Goal: Information Seeking & Learning: Find specific fact

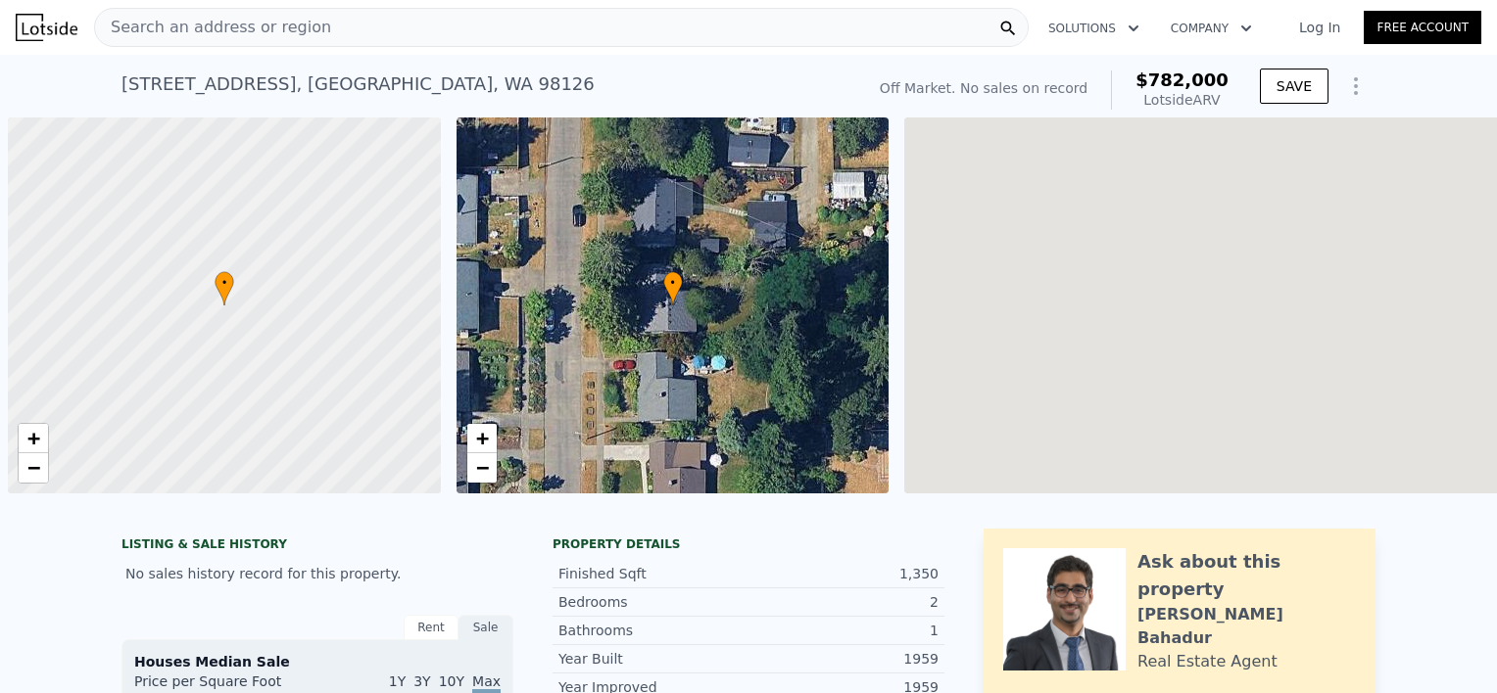
scroll to position [0, 8]
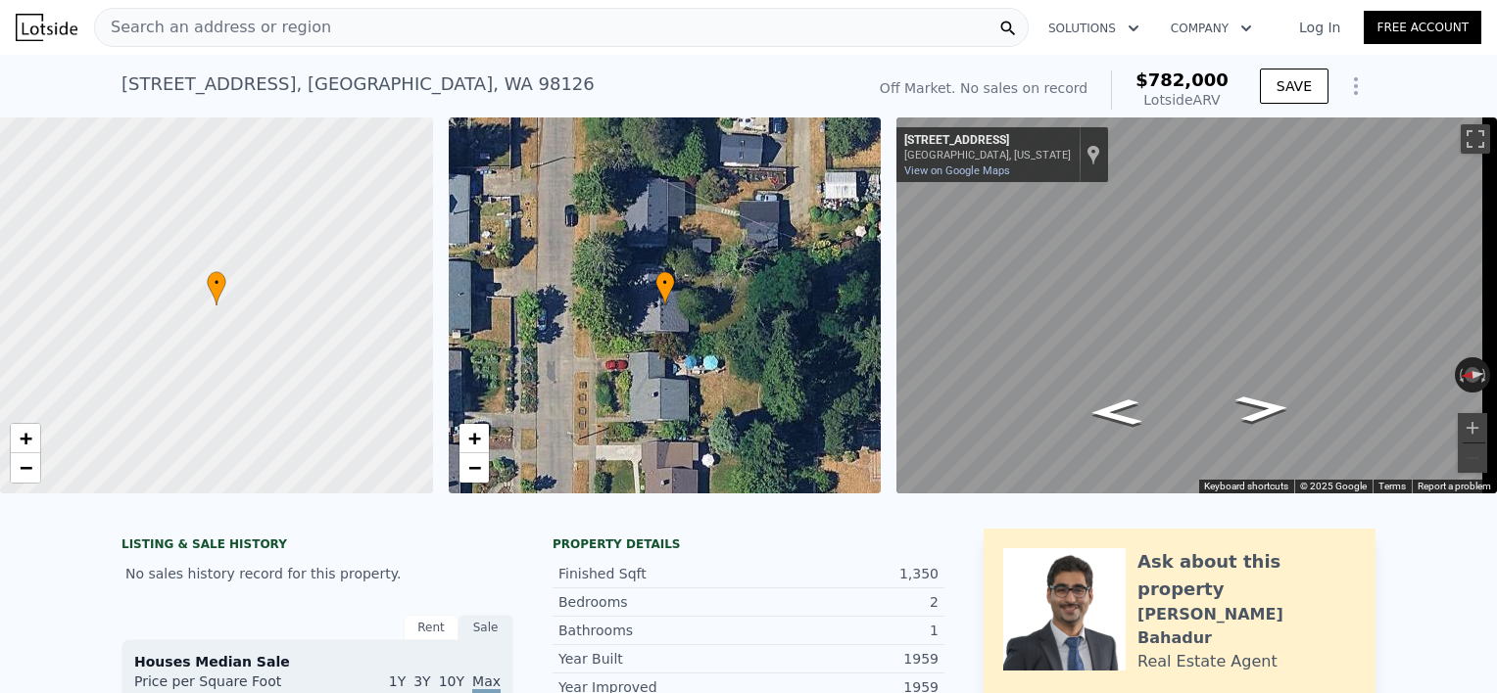
click at [479, 19] on div "Search an address or region" at bounding box center [561, 27] width 934 height 39
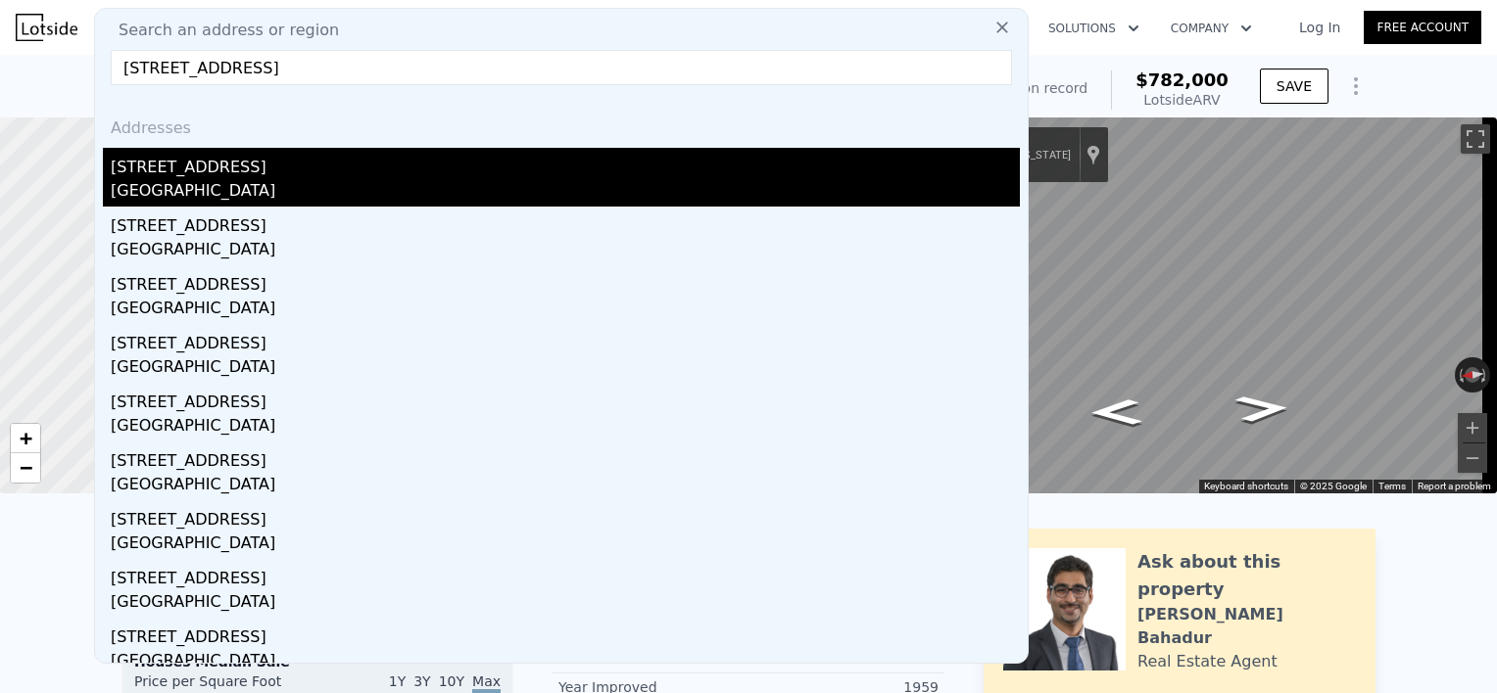
type input "[STREET_ADDRESS]"
click at [170, 174] on div "[STREET_ADDRESS]" at bounding box center [565, 163] width 909 height 31
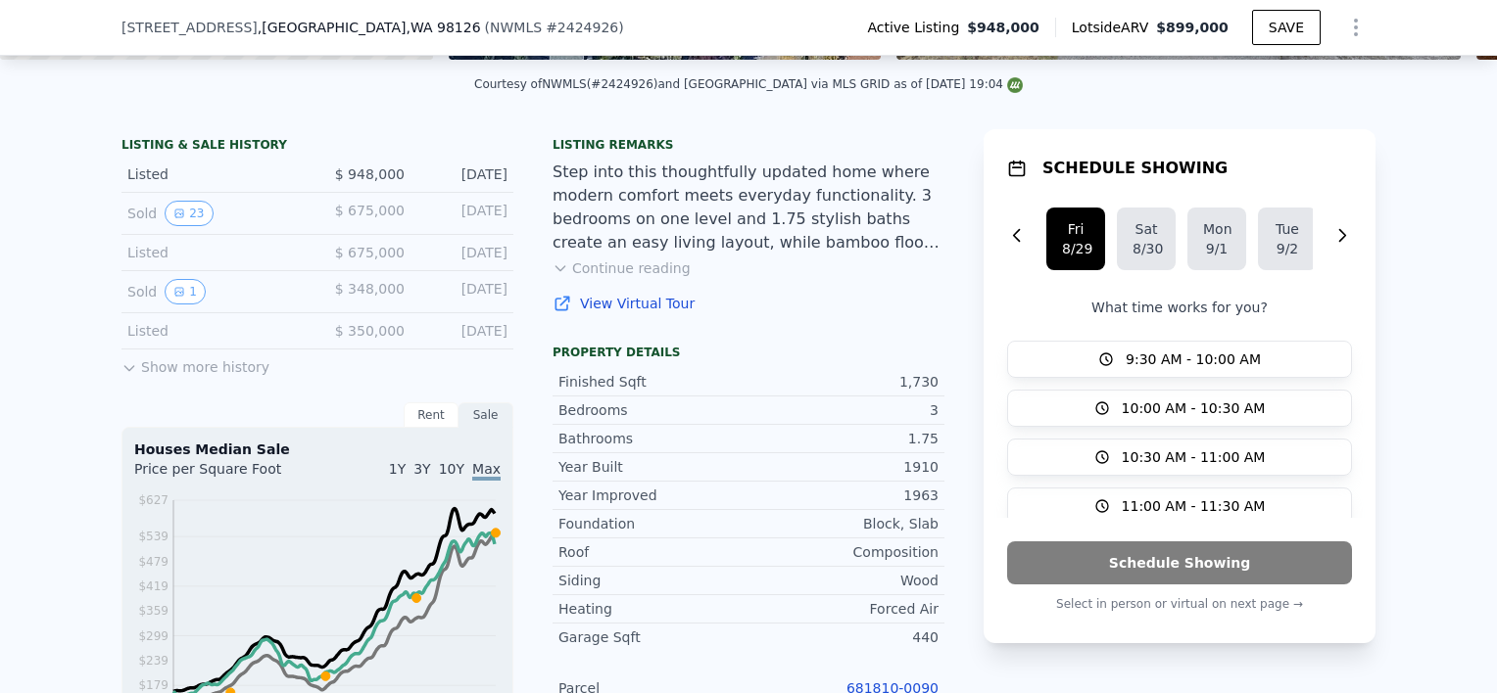
scroll to position [778, 0]
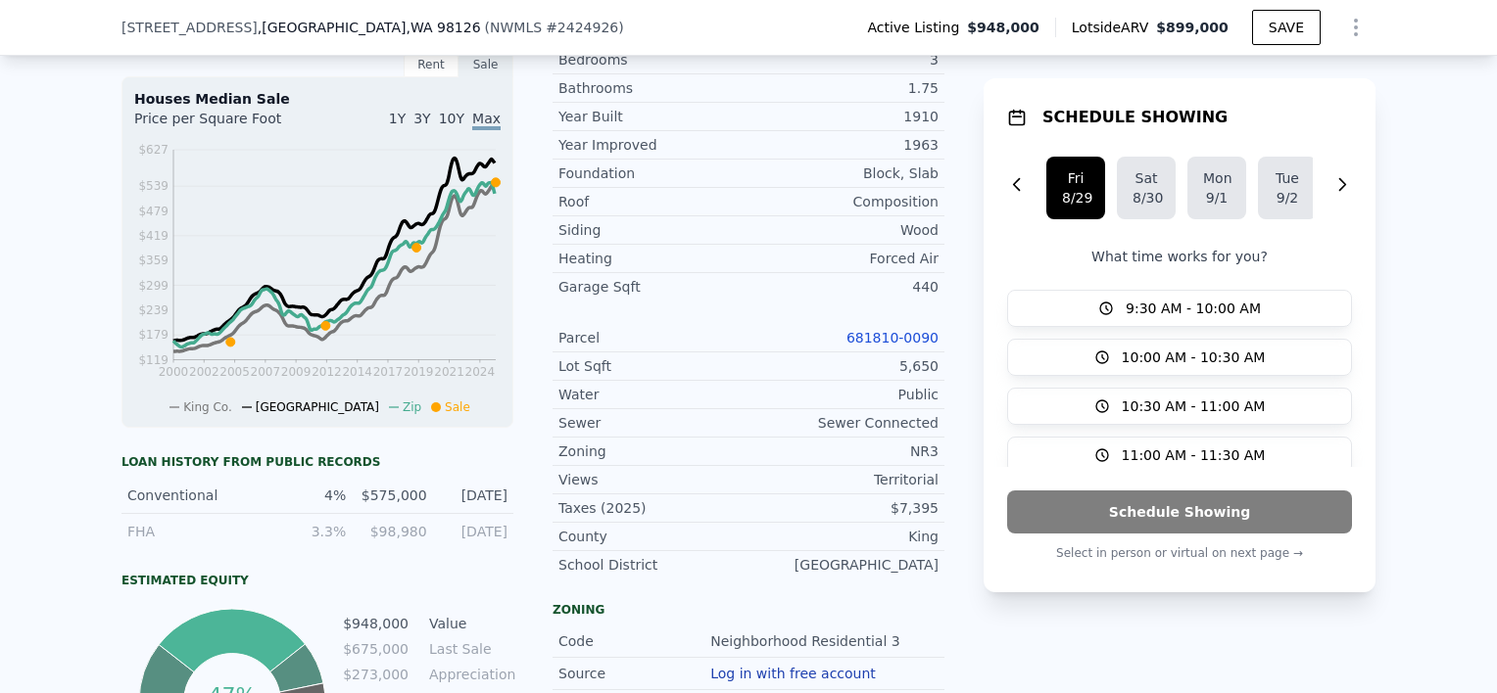
click at [886, 346] on link "681810-0090" at bounding box center [892, 338] width 92 height 16
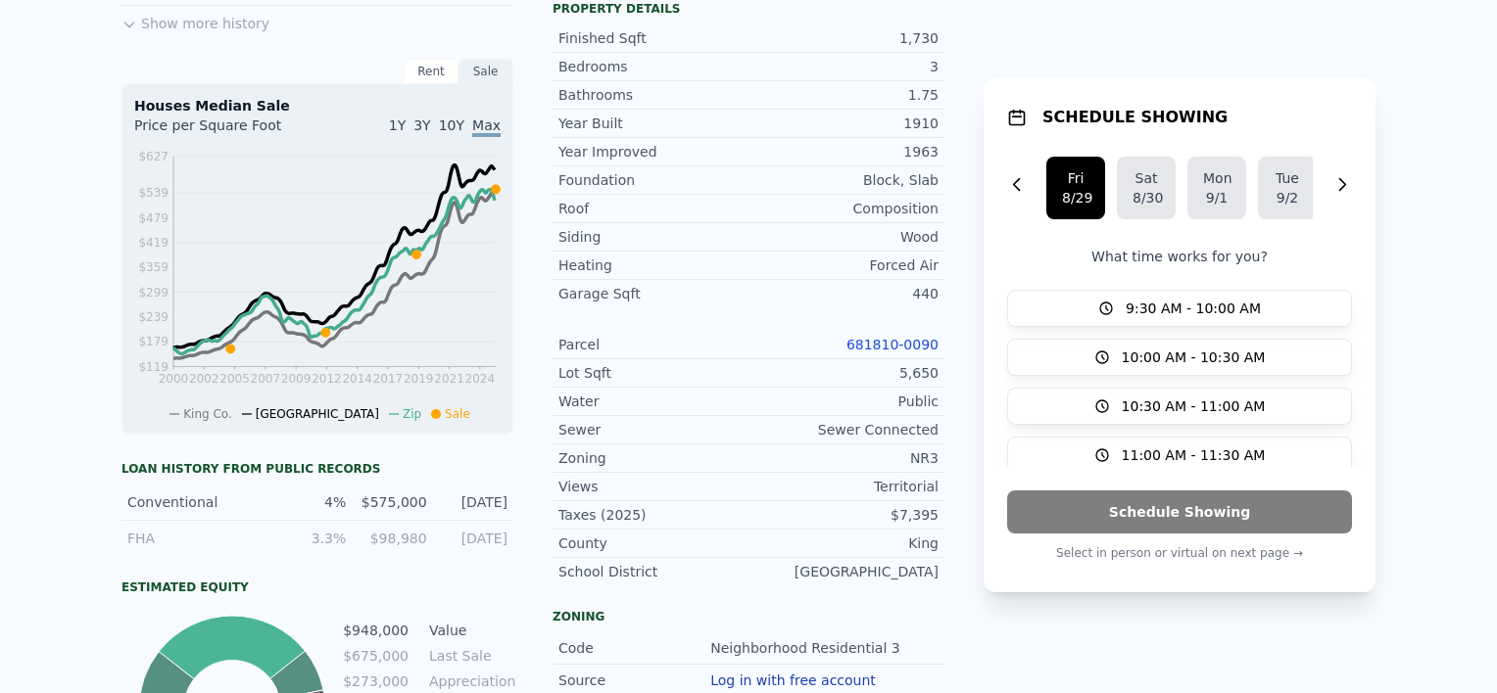
scroll to position [0, 0]
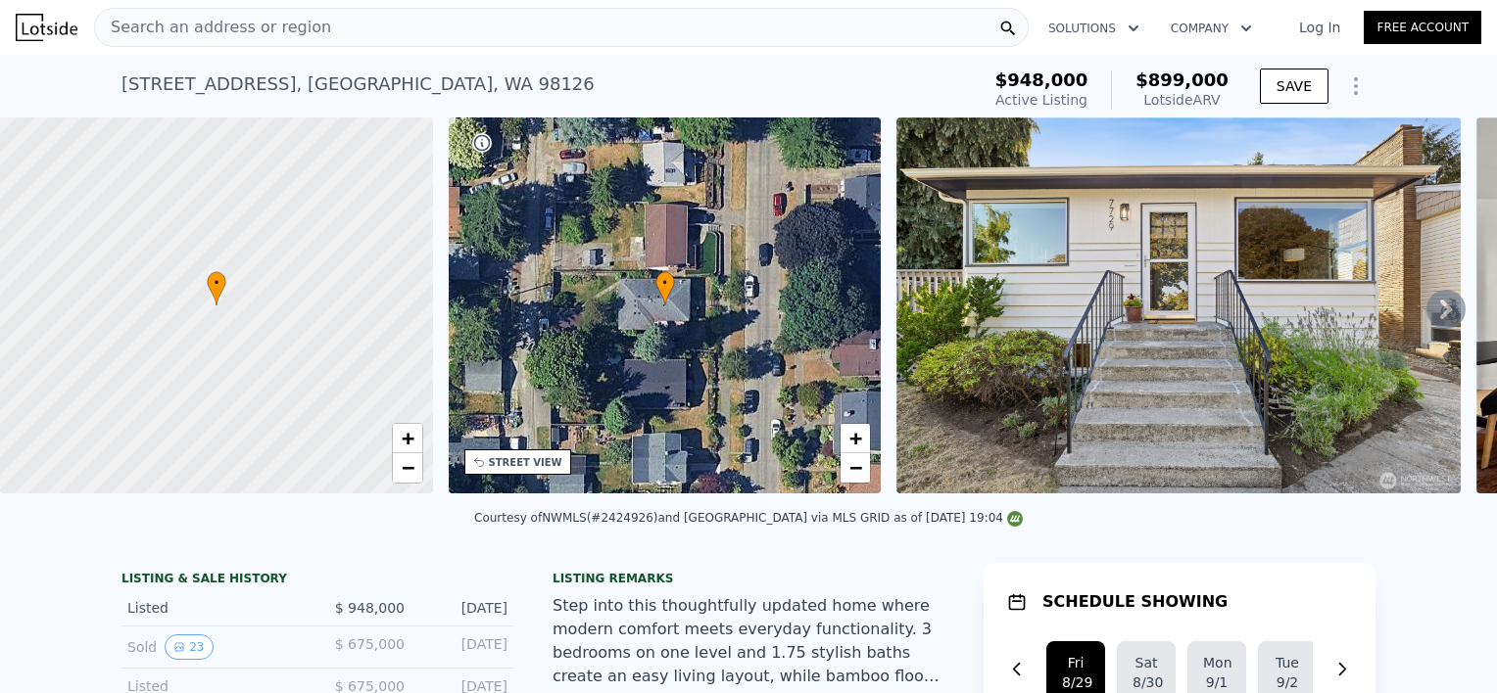
click at [486, 25] on div "Search an address or region" at bounding box center [561, 27] width 934 height 39
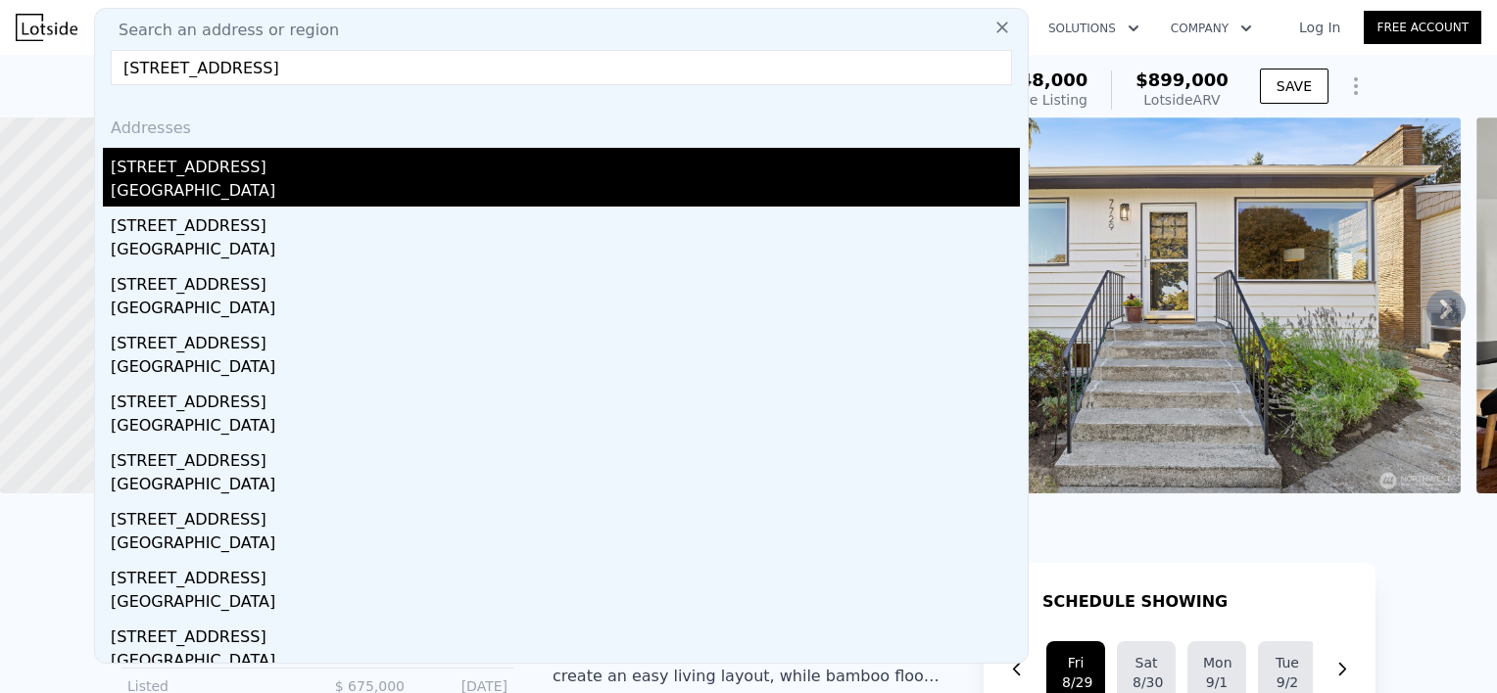
type input "[STREET_ADDRESS]"
click at [187, 175] on div "[STREET_ADDRESS]" at bounding box center [565, 163] width 909 height 31
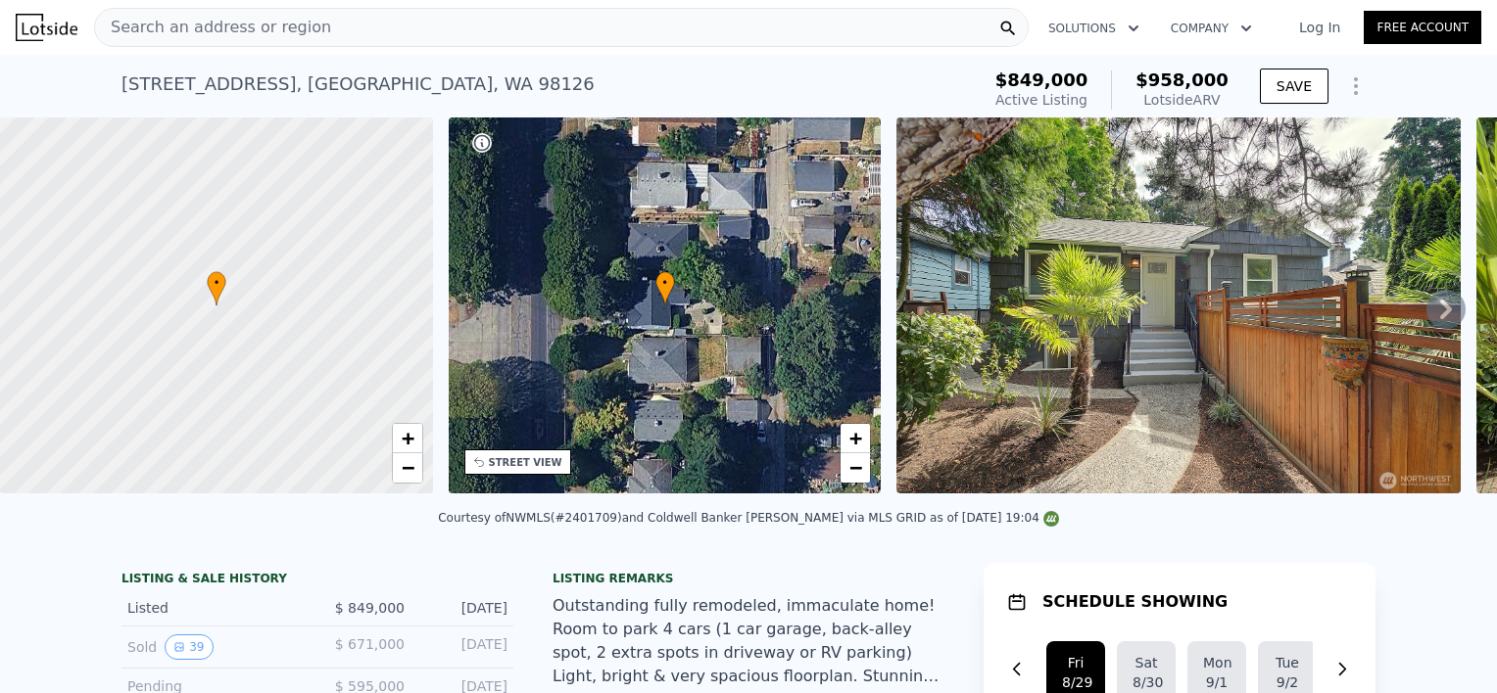
click at [388, 24] on div "Search an address or region" at bounding box center [561, 27] width 934 height 39
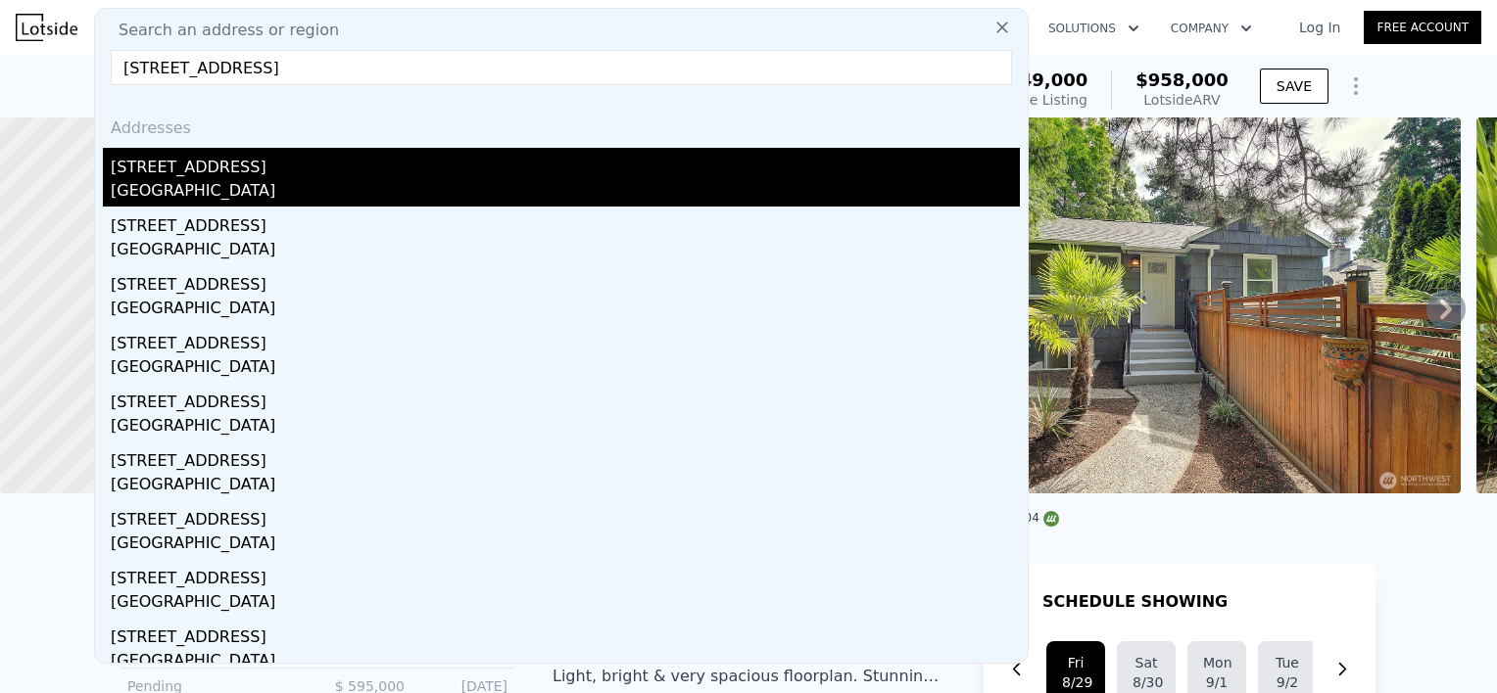
type input "[STREET_ADDRESS]"
click at [202, 200] on div "[GEOGRAPHIC_DATA]" at bounding box center [565, 192] width 909 height 27
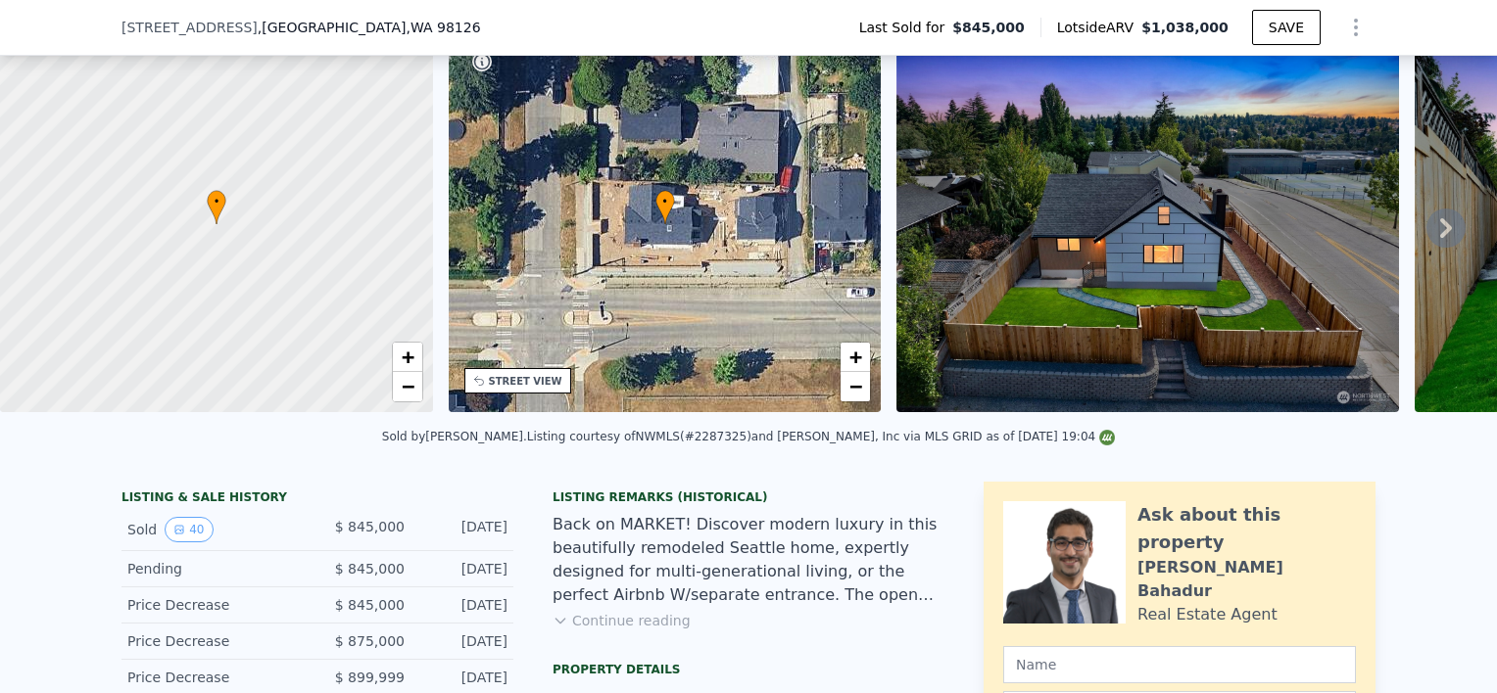
scroll to position [199, 0]
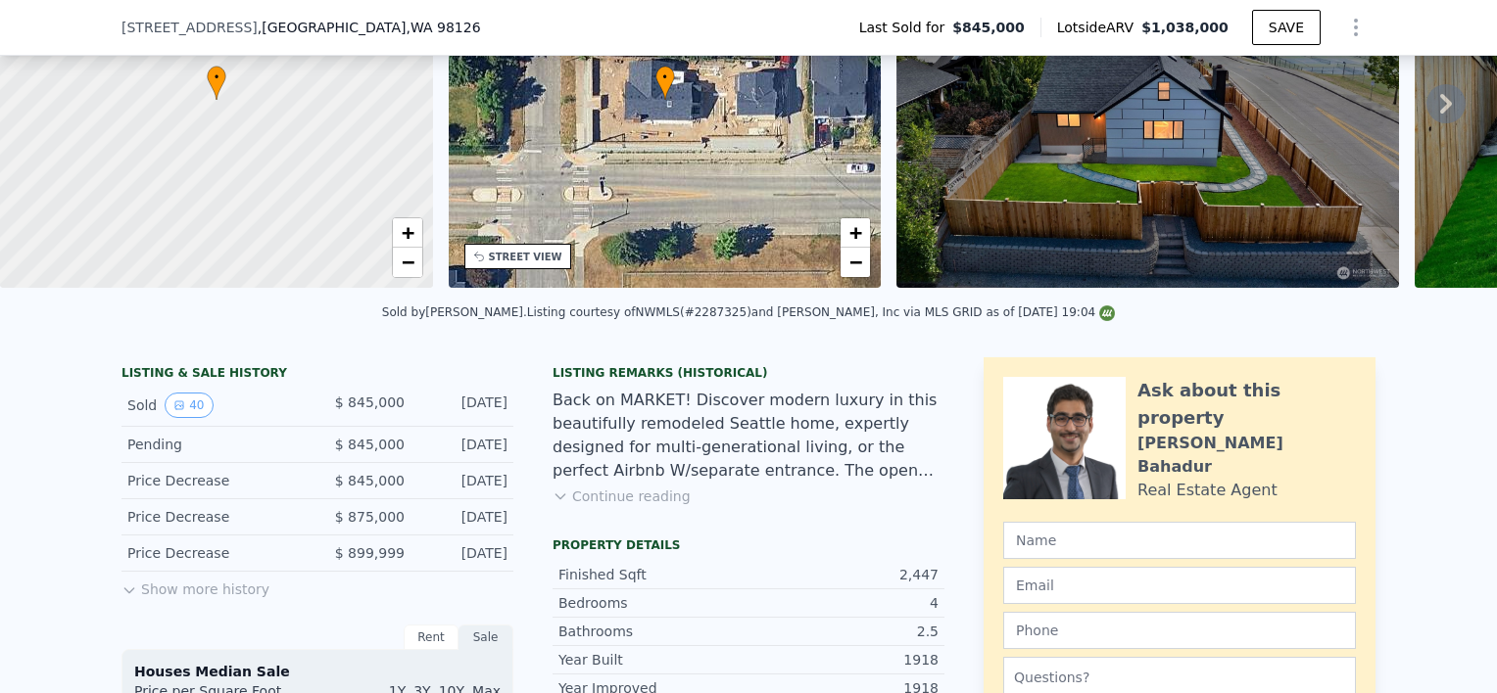
click at [560, 505] on button "Continue reading" at bounding box center [621, 497] width 138 height 20
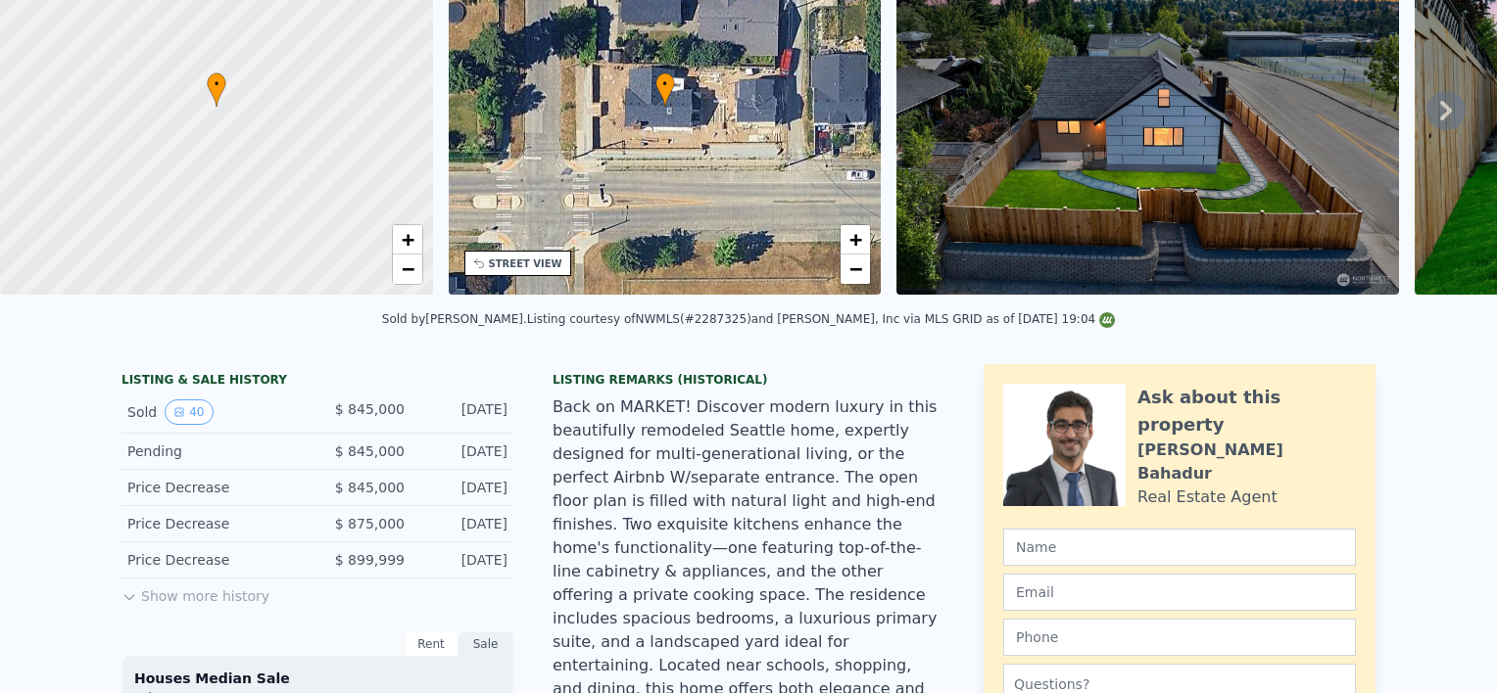
scroll to position [36, 0]
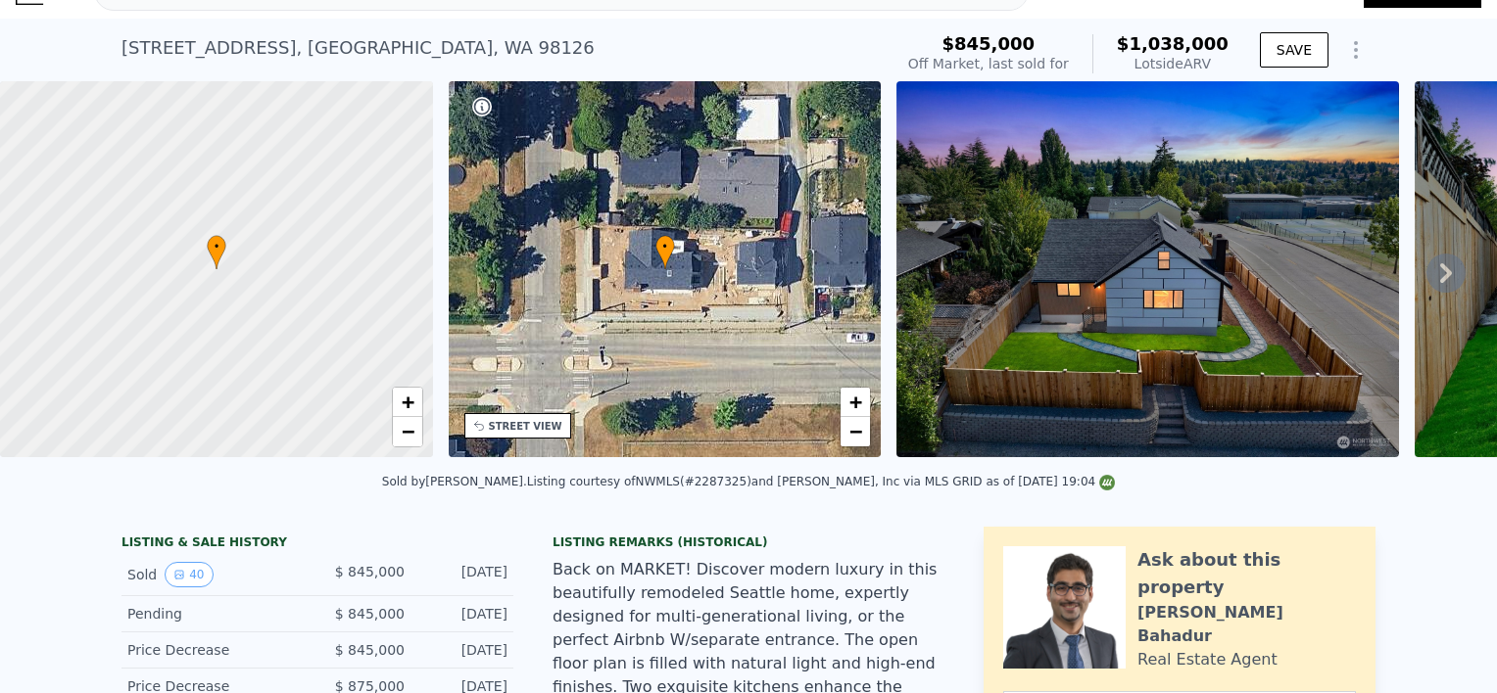
click at [713, 307] on div "• + −" at bounding box center [665, 269] width 433 height 376
click at [785, 289] on div "• + −" at bounding box center [665, 269] width 433 height 376
click at [998, 287] on img at bounding box center [1147, 269] width 502 height 376
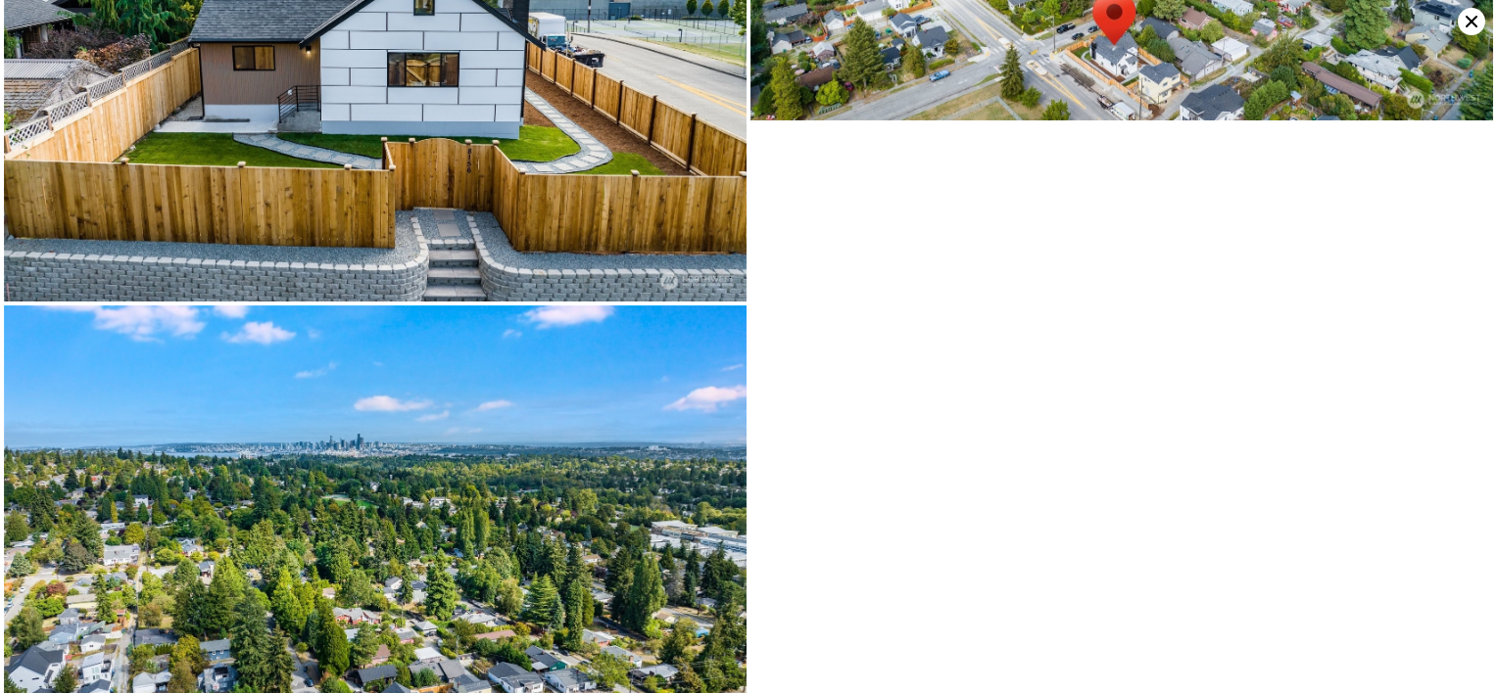
scroll to position [987, 0]
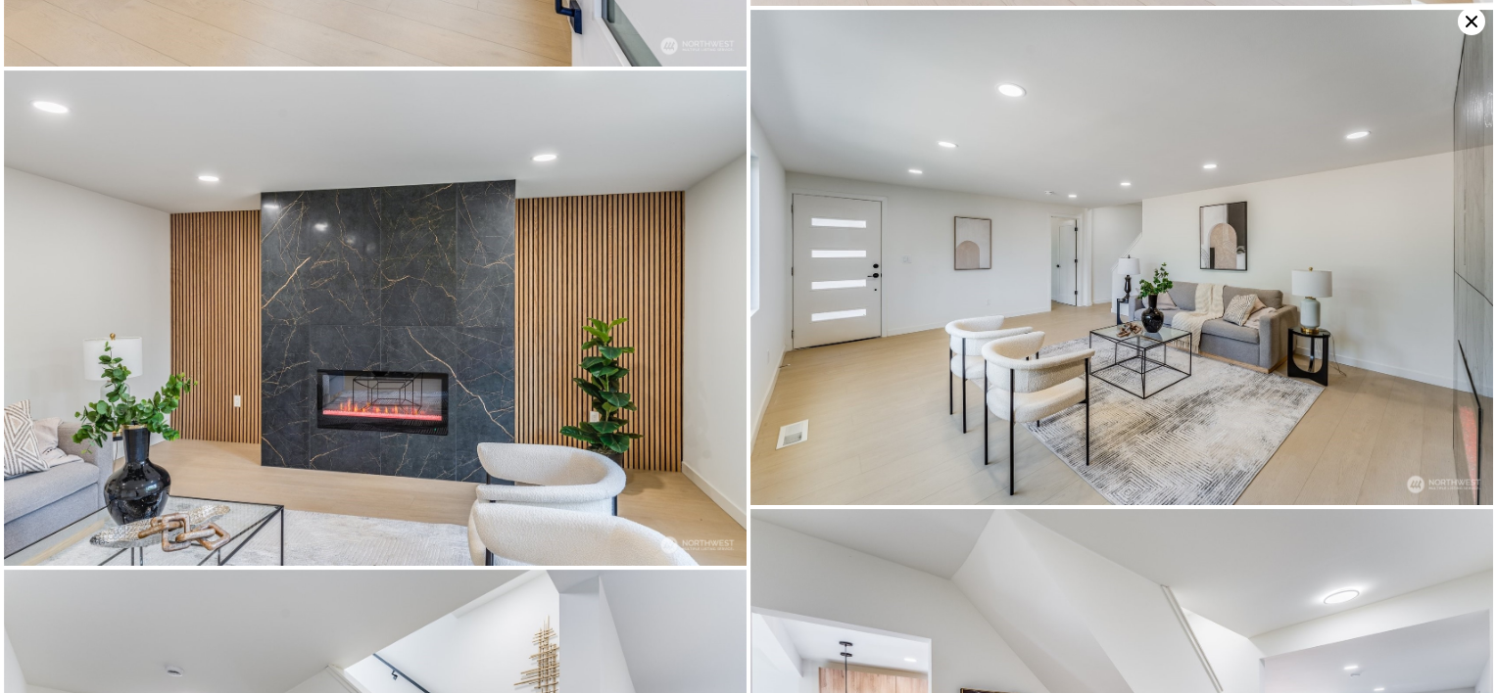
click at [1468, 23] on icon at bounding box center [1470, 21] width 27 height 27
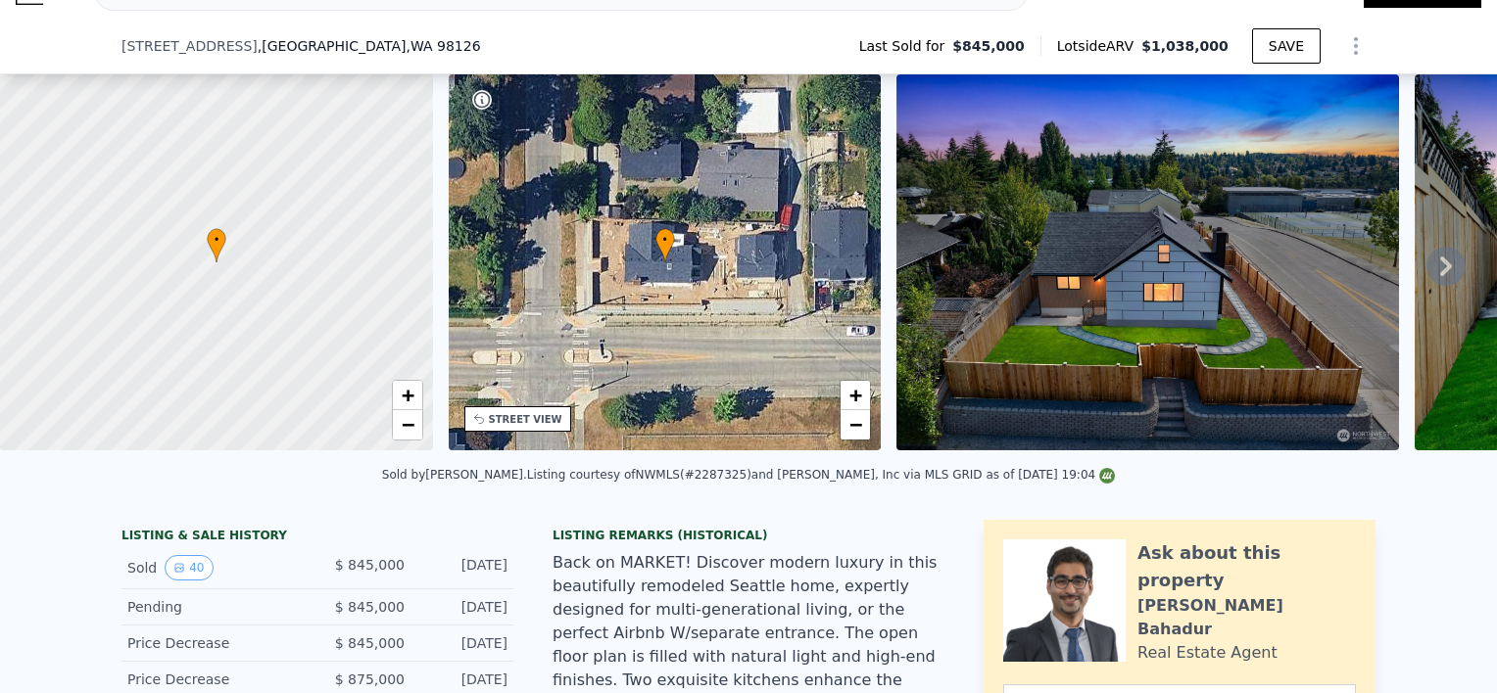
scroll to position [936, 0]
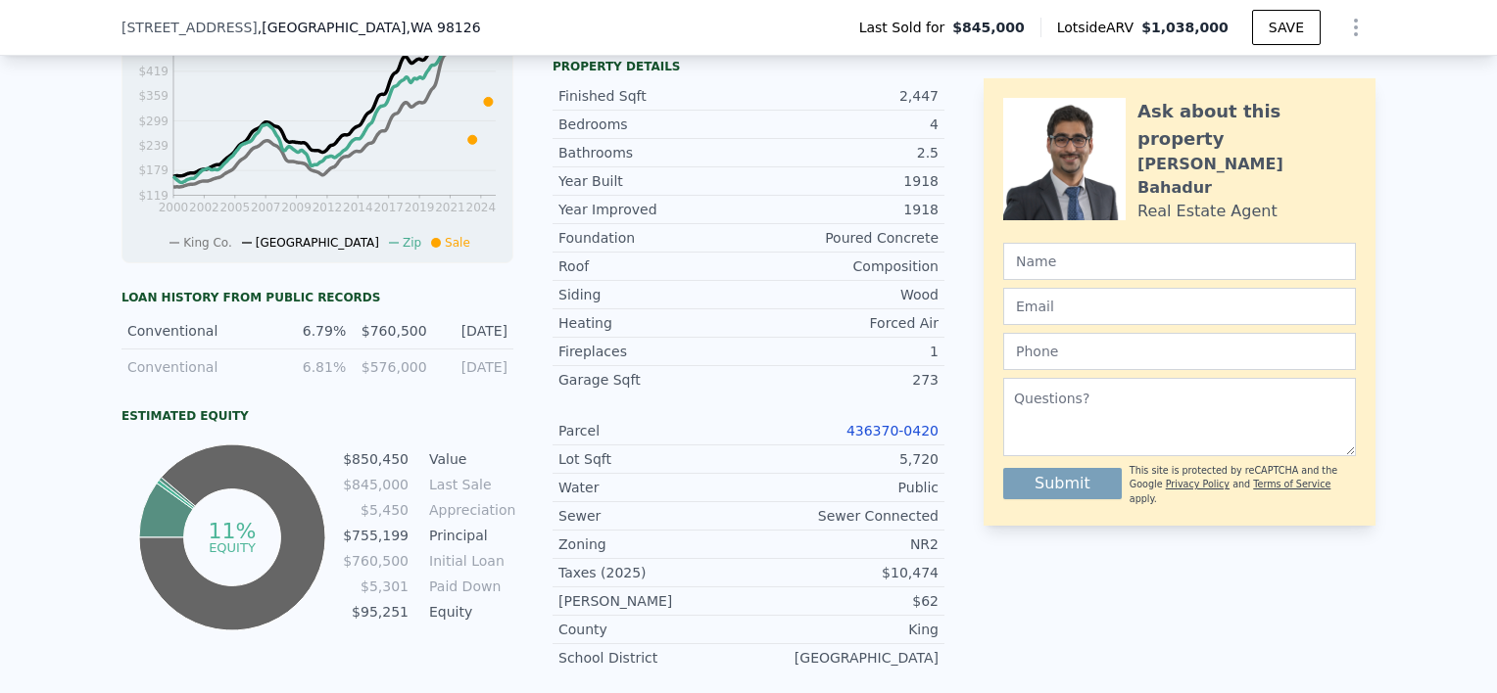
click at [914, 423] on link "436370-0420" at bounding box center [892, 431] width 92 height 16
drag, startPoint x: 846, startPoint y: 374, endPoint x: 931, endPoint y: 375, distance: 85.2
click at [931, 417] on div "Parcel 436370-0420" at bounding box center [748, 431] width 392 height 28
